Goal: Task Accomplishment & Management: Complete application form

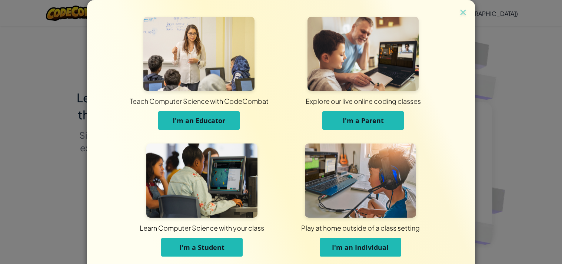
click at [180, 169] on img at bounding box center [201, 180] width 111 height 74
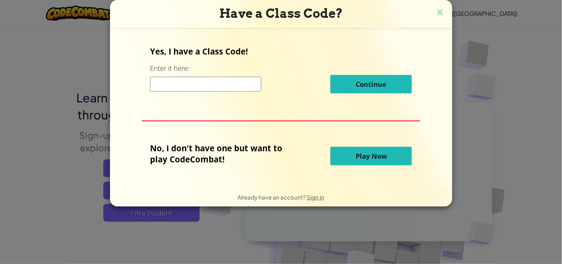
click at [233, 84] on input at bounding box center [205, 84] width 111 height 15
type input "SpellWordGlass"
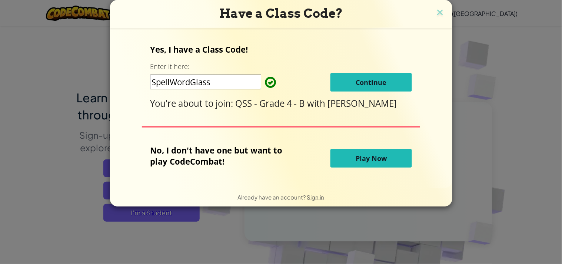
click at [346, 86] on button "Continue" at bounding box center [370, 82] width 81 height 19
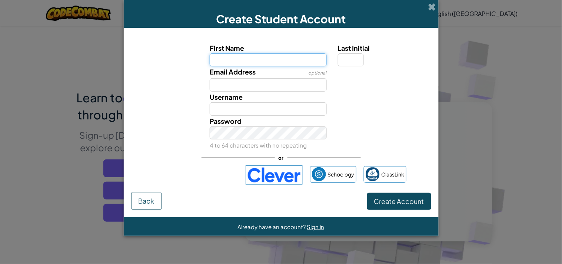
paste input "MARYAM IBRAHIM ABDEL NABI"
drag, startPoint x: 270, startPoint y: 59, endPoint x: 243, endPoint y: 60, distance: 27.1
click at [243, 60] on input "MARYAM IBRAHIM ABDEL NABI" at bounding box center [268, 59] width 117 height 13
click at [283, 59] on input "MARYAM ABDEL NABI" at bounding box center [268, 59] width 117 height 13
type input "MARYAM ABDEL NAB"
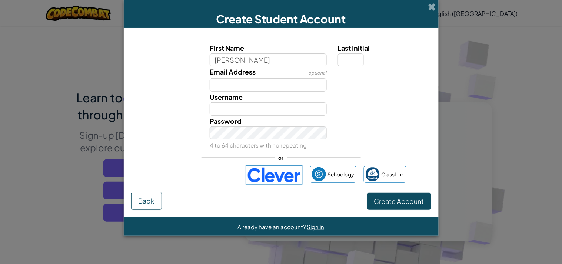
type input "MARYAM ABDEL NAB"
click at [334, 57] on div "Last Initial" at bounding box center [383, 55] width 103 height 24
click at [339, 58] on input "Last Initial" at bounding box center [351, 59] width 26 height 13
type input "I"
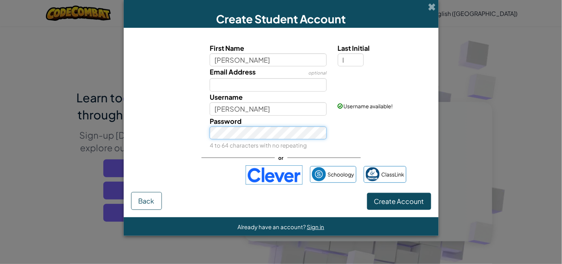
type input "MARYAM ABDEL NABI"
click at [426, 200] on button "Create Account" at bounding box center [399, 201] width 64 height 17
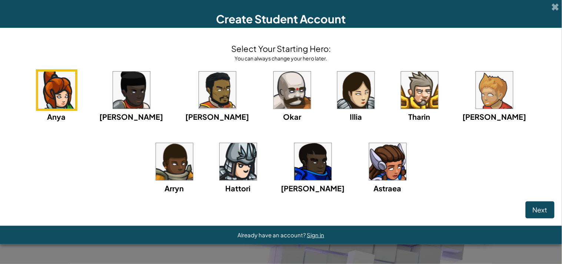
click button "Next" at bounding box center [540, 209] width 29 height 17
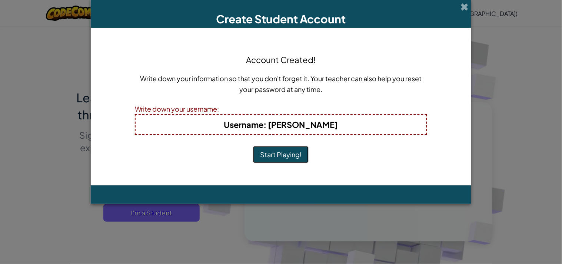
click at [253, 146] on button "Start Playing!" at bounding box center [281, 154] width 56 height 17
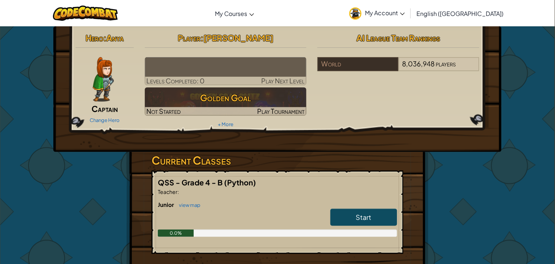
click at [405, 13] on span "My Account" at bounding box center [385, 13] width 40 height 8
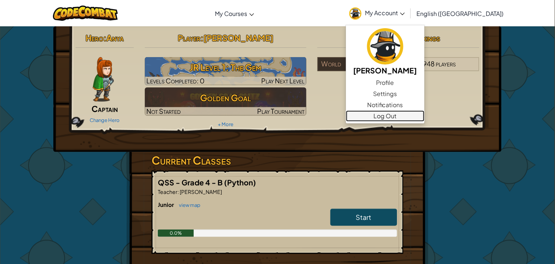
click at [424, 114] on link "Log Out" at bounding box center [385, 115] width 79 height 11
